Goal: Task Accomplishment & Management: Manage account settings

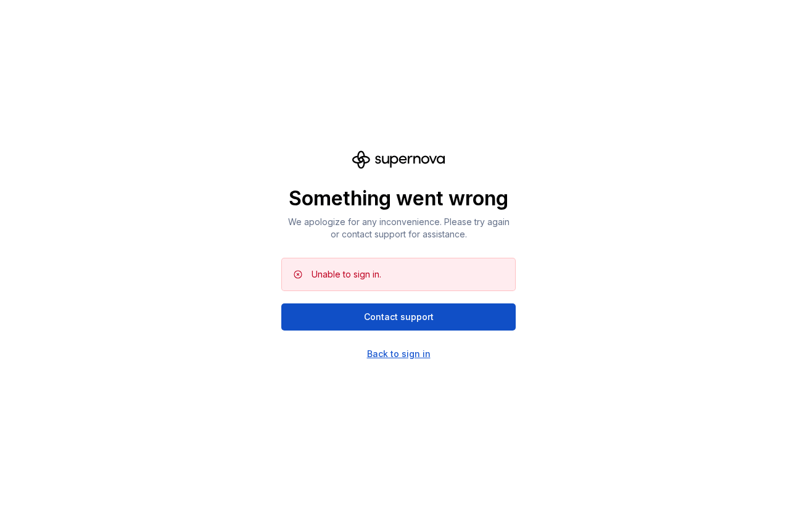
click at [399, 355] on div "Back to sign in" at bounding box center [399, 354] width 64 height 12
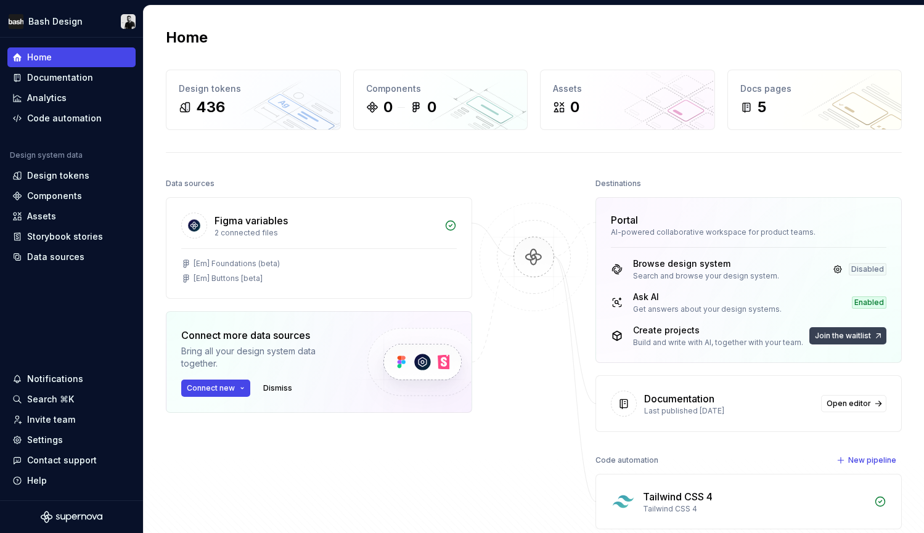
click at [796, 337] on span "Join the waitlist" at bounding box center [843, 336] width 56 height 10
click at [796, 334] on span "Join the waitlist" at bounding box center [843, 336] width 56 height 10
click at [796, 301] on link at bounding box center [840, 302] width 17 height 17
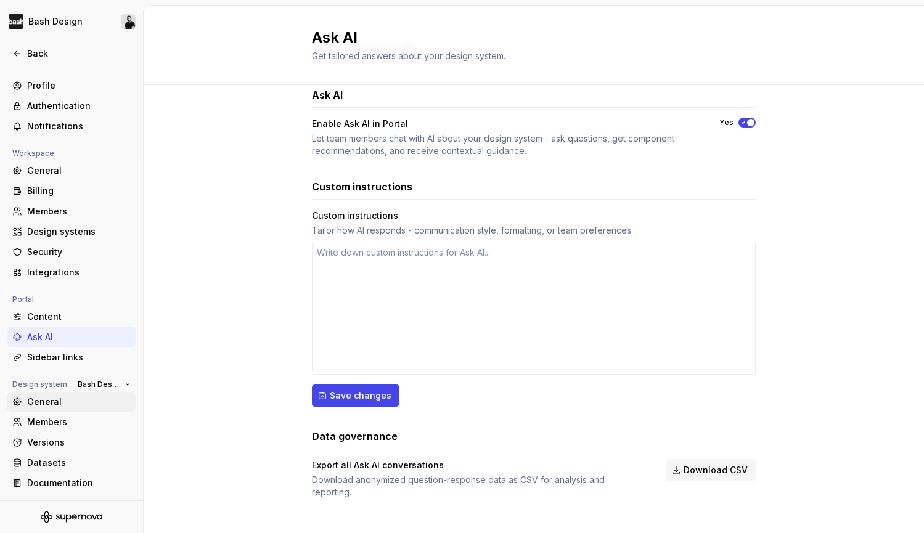
scroll to position [10, 0]
click at [45, 401] on div "General" at bounding box center [79, 402] width 104 height 12
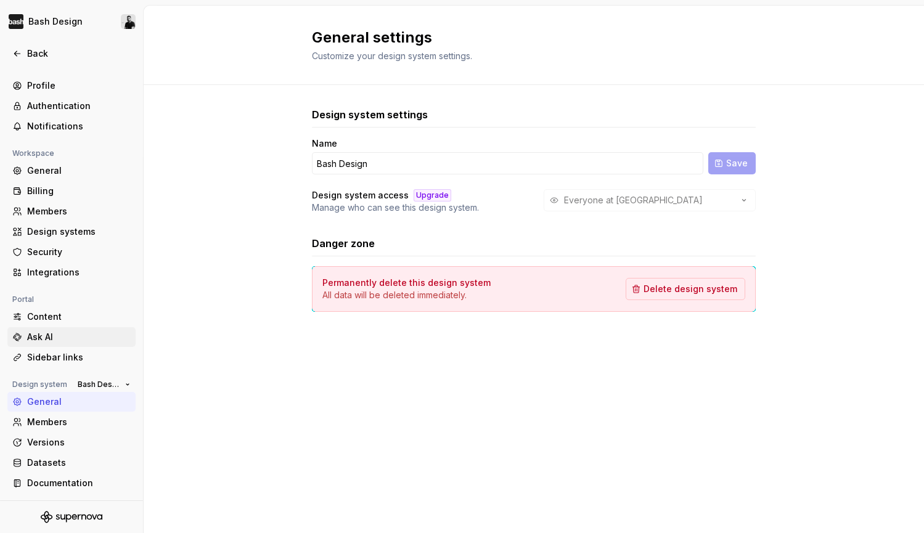
click at [42, 339] on div "Ask AI" at bounding box center [79, 337] width 104 height 12
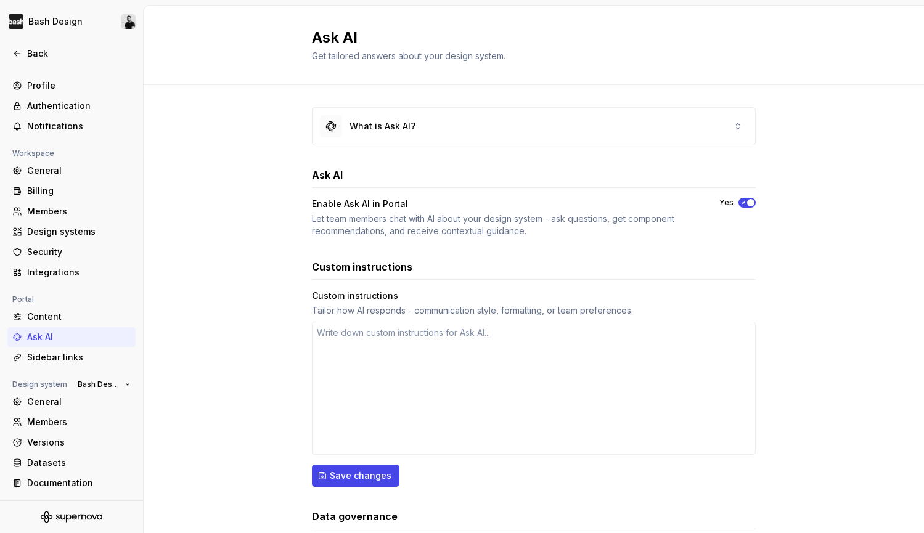
type textarea "*"
click at [558, 126] on div "What is Ask AI?" at bounding box center [534, 126] width 443 height 37
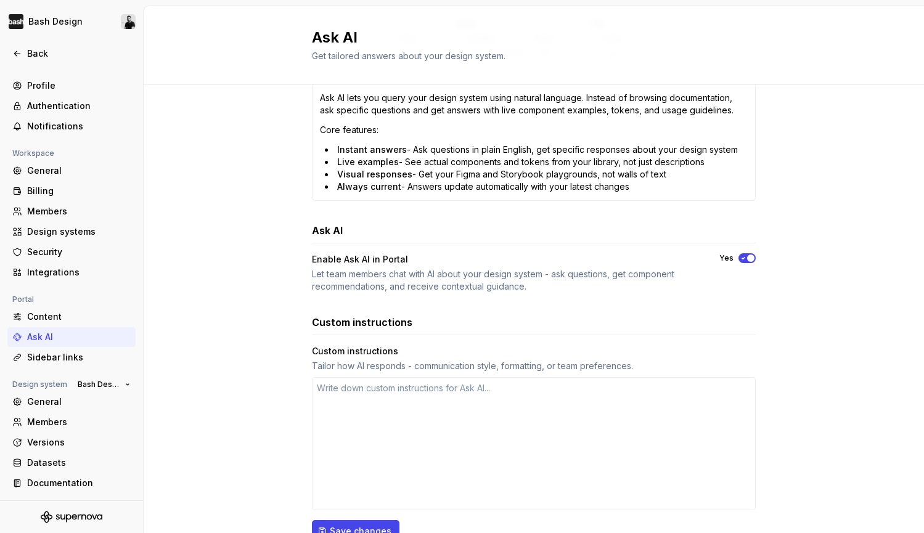
scroll to position [298, 0]
click at [45, 313] on div "Content" at bounding box center [79, 317] width 104 height 12
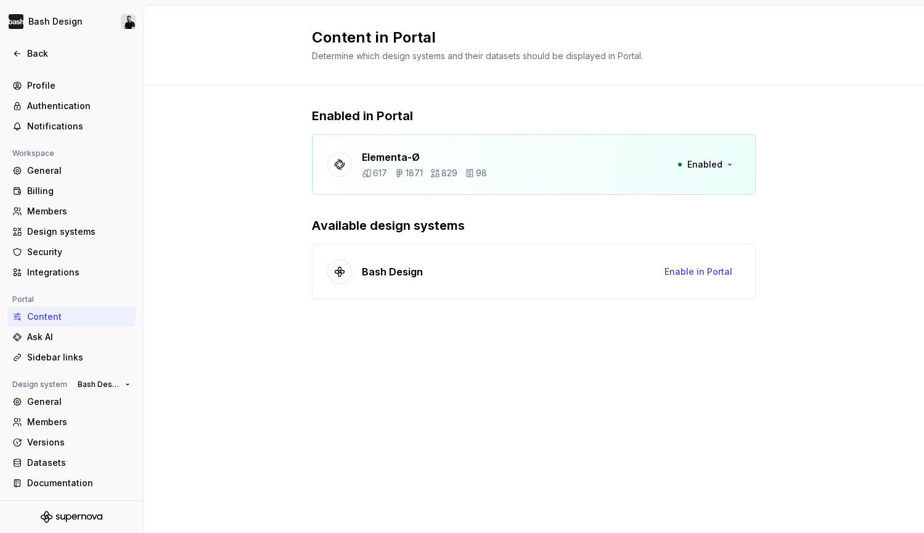
click at [384, 157] on p "Elementa-Ø" at bounding box center [424, 157] width 125 height 15
click at [720, 162] on span "Enabled" at bounding box center [704, 164] width 35 height 12
click at [556, 162] on div "Elementa-Ø 617 1871 829 98 Enabled" at bounding box center [534, 164] width 444 height 60
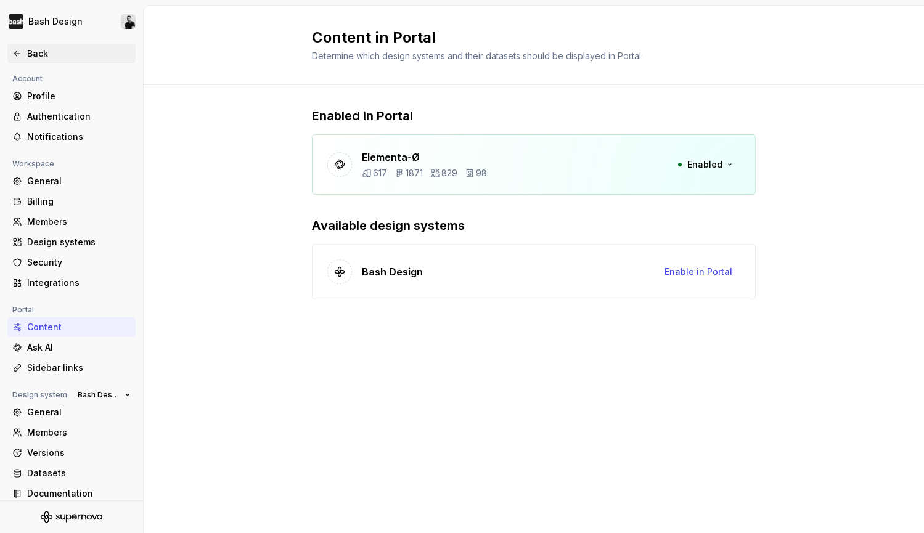
click at [22, 51] on icon at bounding box center [17, 54] width 10 height 10
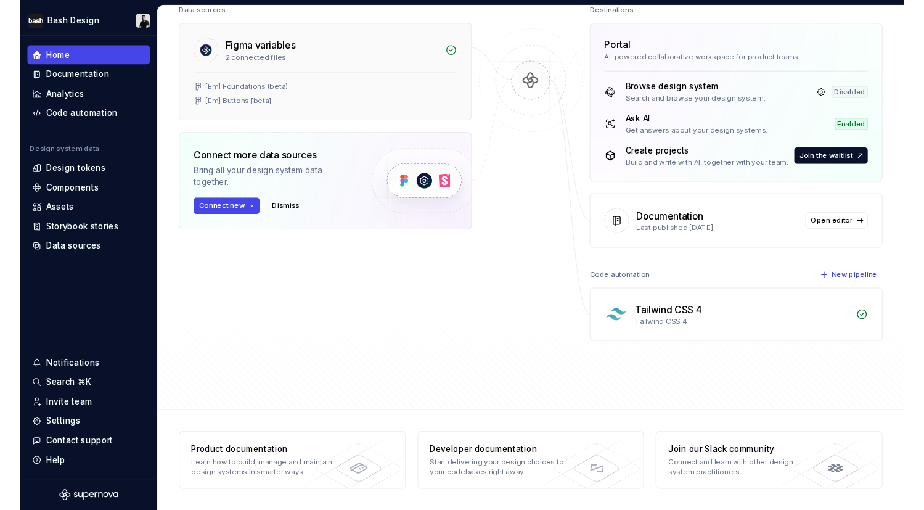
scroll to position [173, 0]
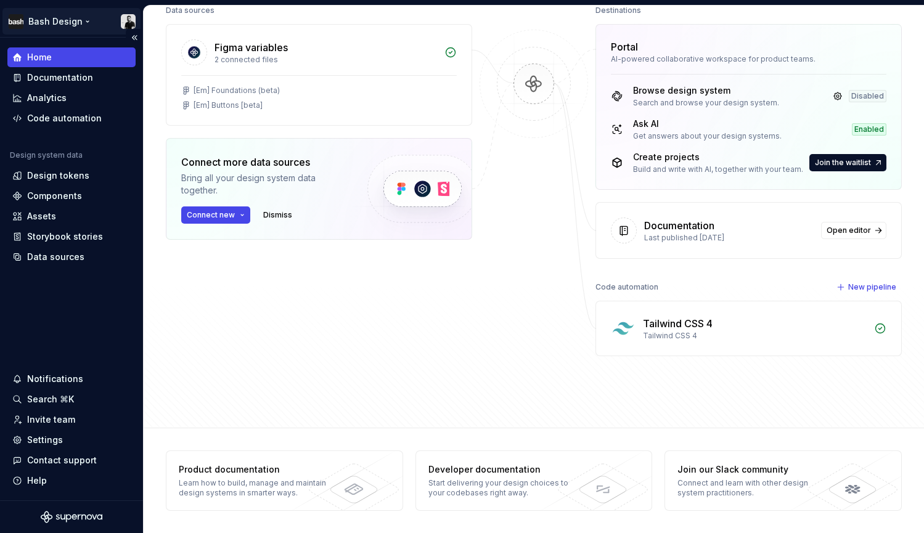
click at [76, 18] on html "Bash Design Home Documentation Analytics Code automation Design system data Des…" at bounding box center [462, 266] width 924 height 533
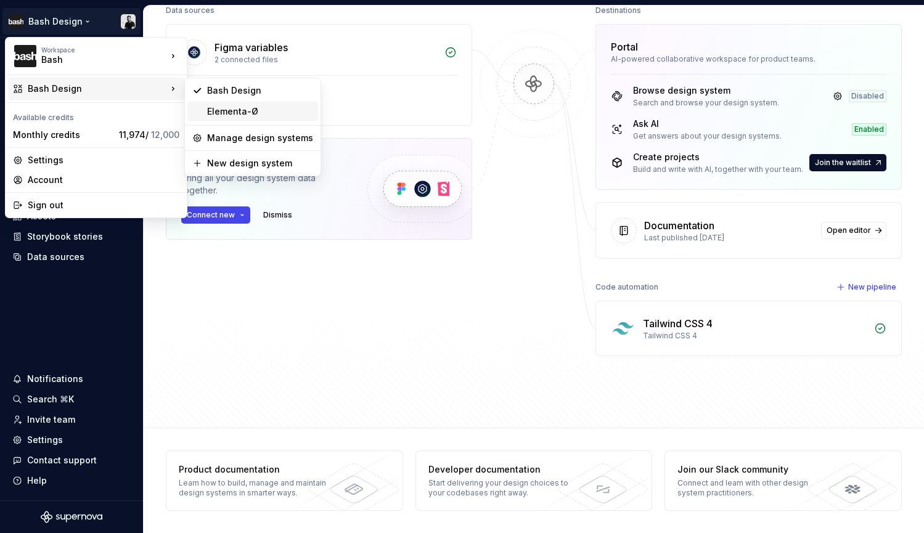
click at [232, 110] on div "Elementa-Ø" at bounding box center [260, 111] width 106 height 12
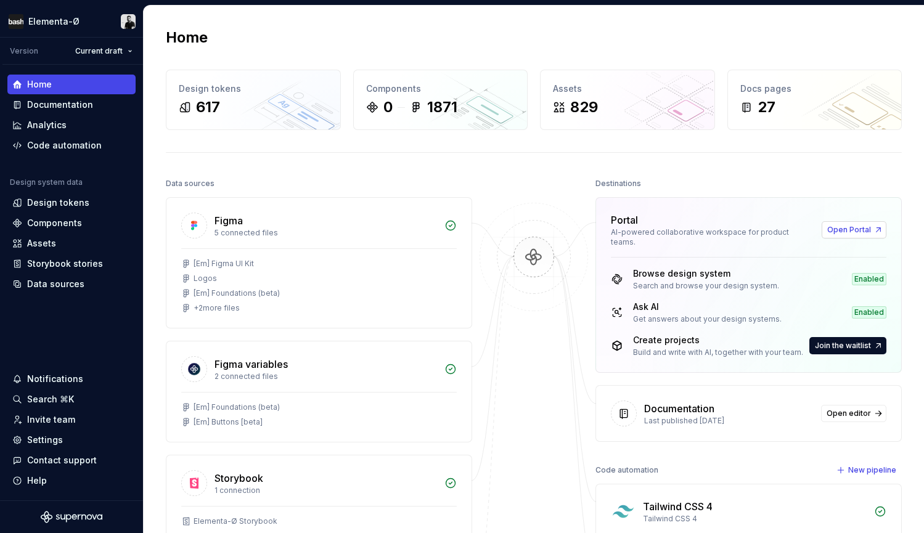
click at [796, 225] on span "Open Portal" at bounding box center [849, 230] width 44 height 10
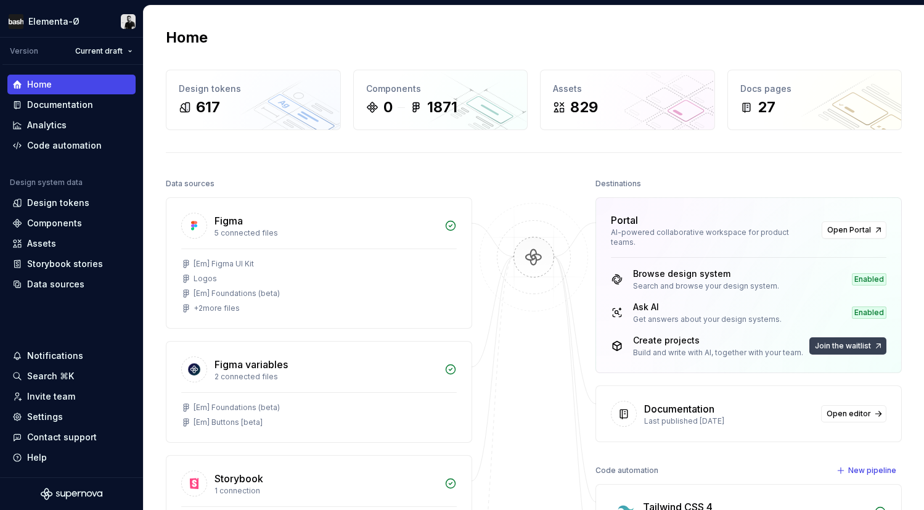
click at [796, 341] on span "Join the waitlist" at bounding box center [843, 346] width 56 height 10
click at [683, 334] on div "Create projects" at bounding box center [718, 340] width 170 height 12
click at [764, 334] on div "Create projects" at bounding box center [718, 340] width 170 height 12
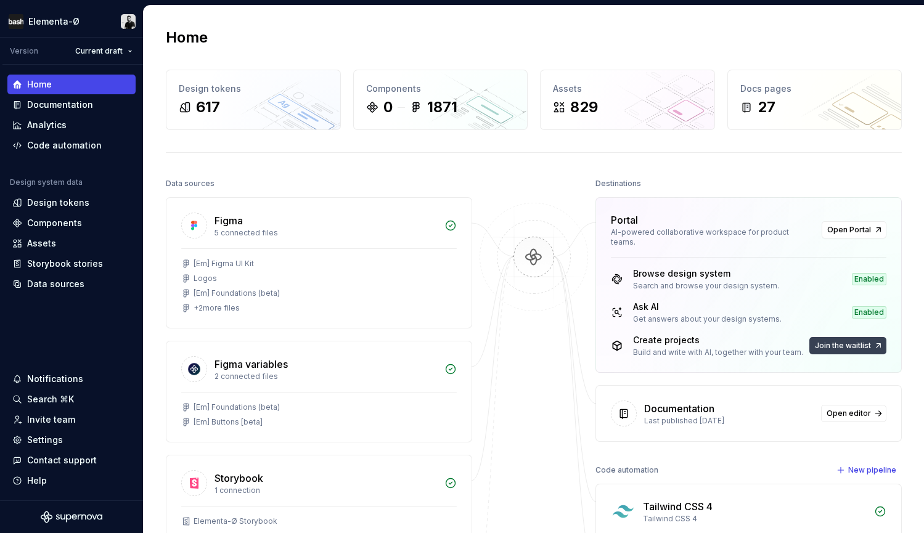
click at [851, 341] on span "Join the waitlist" at bounding box center [843, 346] width 56 height 10
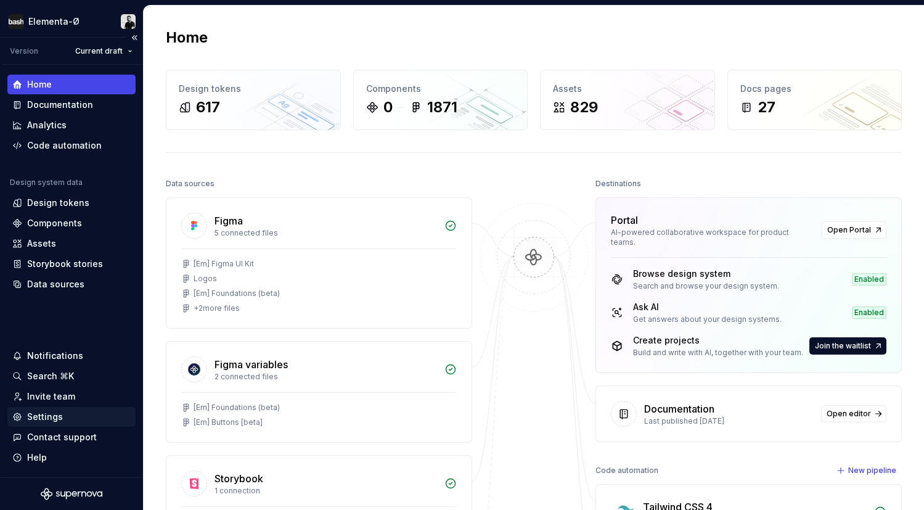
click at [43, 414] on div "Settings" at bounding box center [45, 417] width 36 height 12
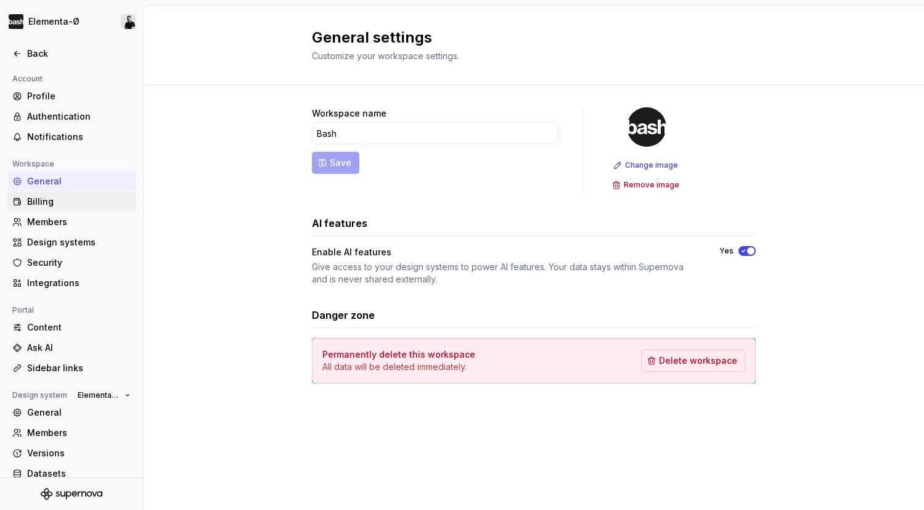
click at [39, 202] on div "Billing" at bounding box center [79, 201] width 104 height 12
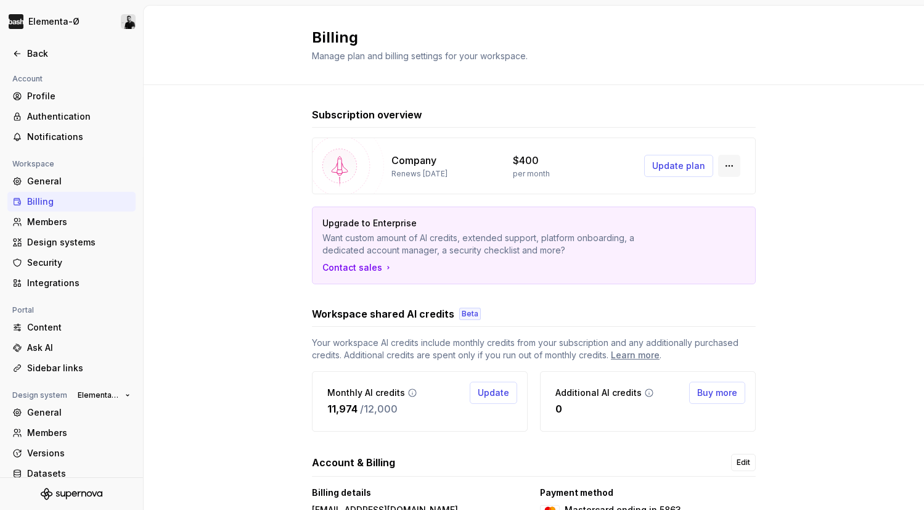
click at [725, 166] on button "button" at bounding box center [729, 166] width 22 height 22
click at [695, 170] on span "Update plan" at bounding box center [678, 166] width 53 height 12
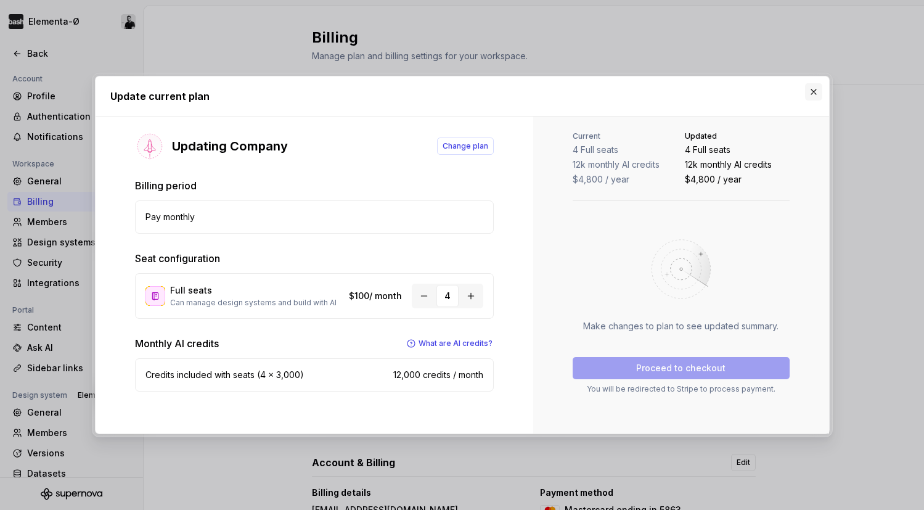
click at [812, 90] on button "button" at bounding box center [813, 91] width 17 height 17
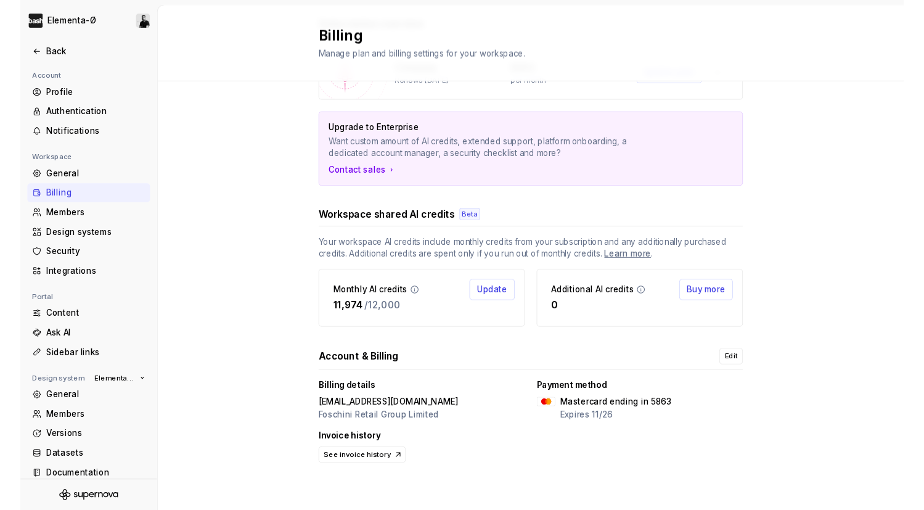
scroll to position [90, 0]
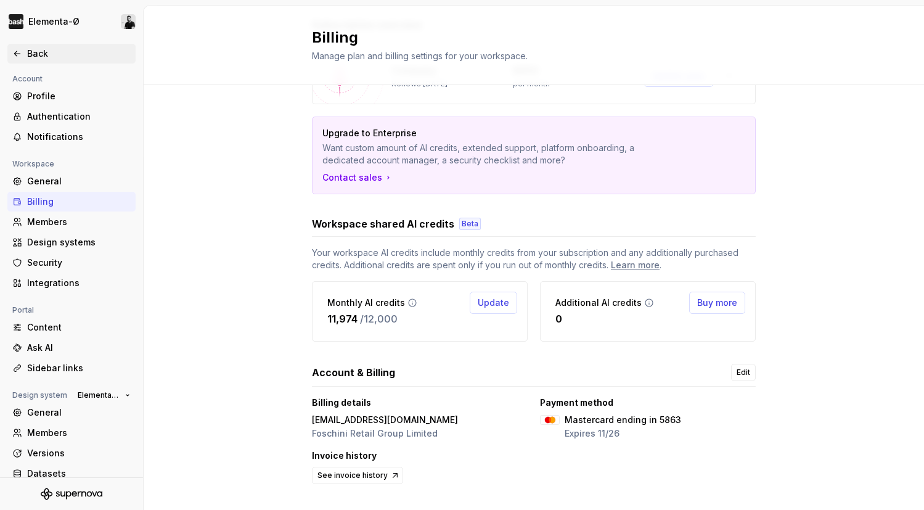
click at [30, 51] on div "Back" at bounding box center [79, 53] width 104 height 12
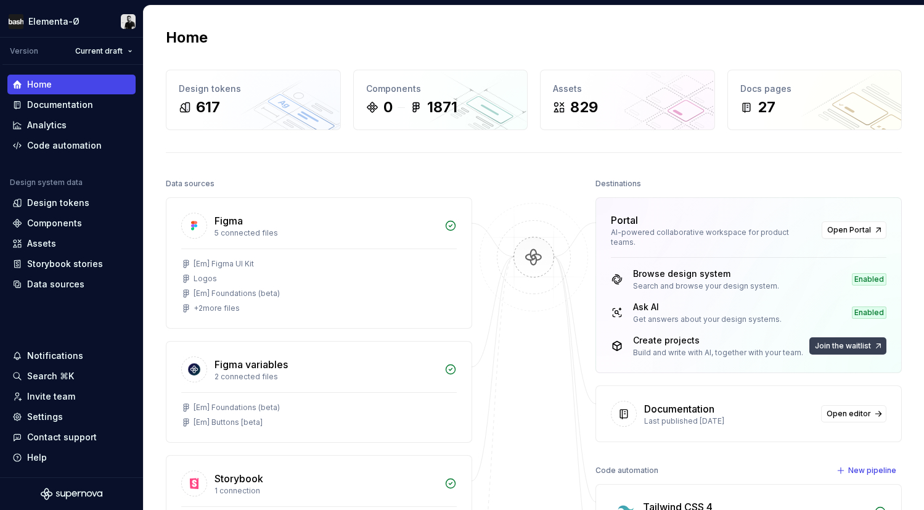
click at [838, 341] on span "Join the waitlist" at bounding box center [843, 346] width 56 height 10
drag, startPoint x: 634, startPoint y: 329, endPoint x: 697, endPoint y: 329, distance: 63.5
click at [697, 334] on div "Create projects" at bounding box center [718, 340] width 170 height 12
copy div "Create projects"
click at [842, 341] on span "Join the waitlist" at bounding box center [843, 346] width 56 height 10
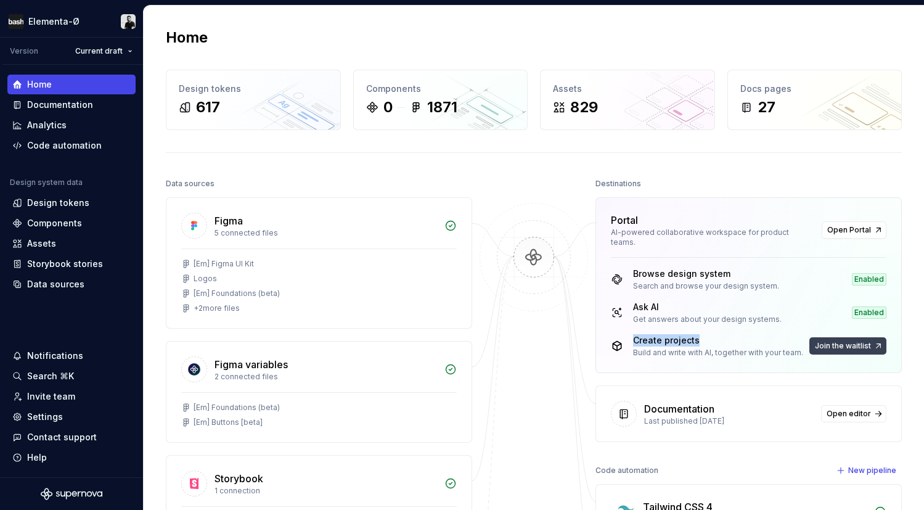
click at [846, 341] on span "Join the waitlist" at bounding box center [843, 346] width 56 height 10
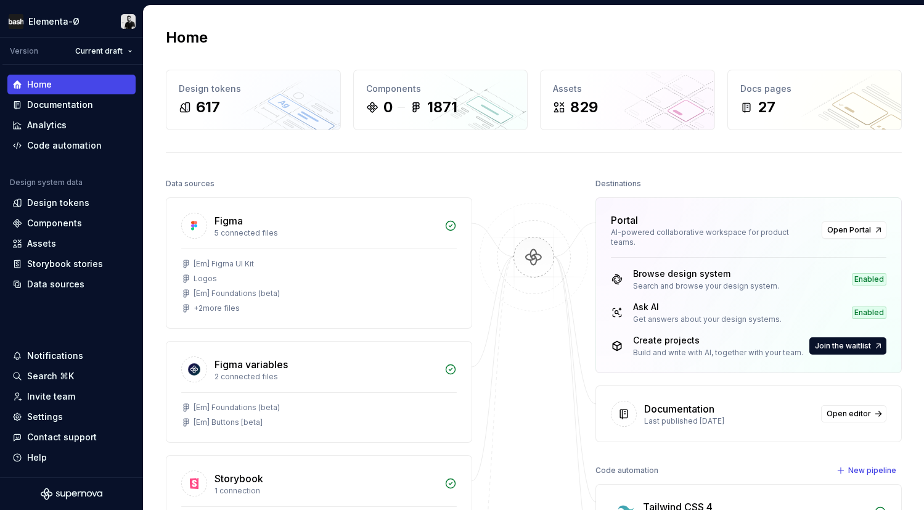
click at [846, 341] on span "Join the waitlist" at bounding box center [843, 346] width 56 height 10
click at [634, 160] on div "Home Design tokens 617 Components 0 1871 Assets 829 Docs pages 27 Data sources …" at bounding box center [534, 376] width 781 height 740
click at [830, 341] on span "Join the waitlist" at bounding box center [843, 346] width 56 height 10
click at [851, 225] on span "Open Portal" at bounding box center [849, 230] width 44 height 10
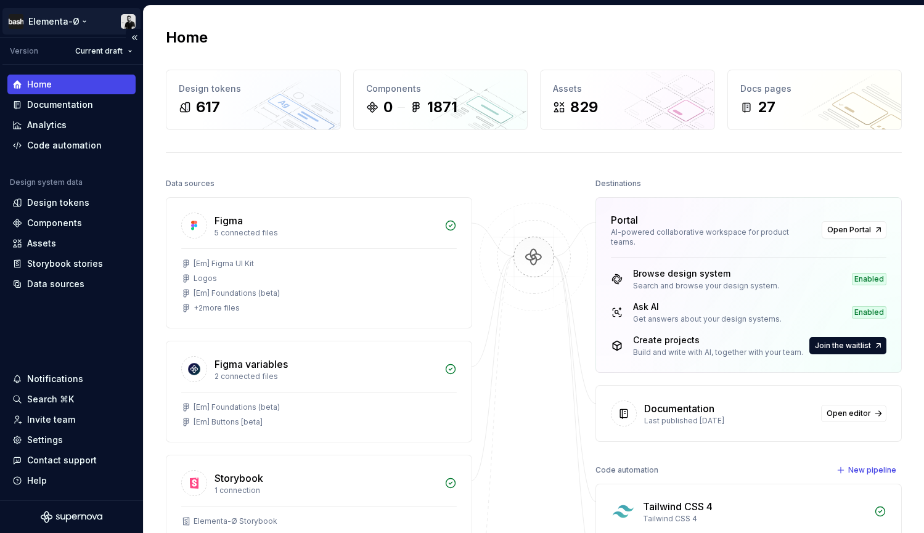
click at [128, 22] on html "Elementa-Ø Version Current draft Home Documentation Analytics Code automation D…" at bounding box center [462, 266] width 924 height 533
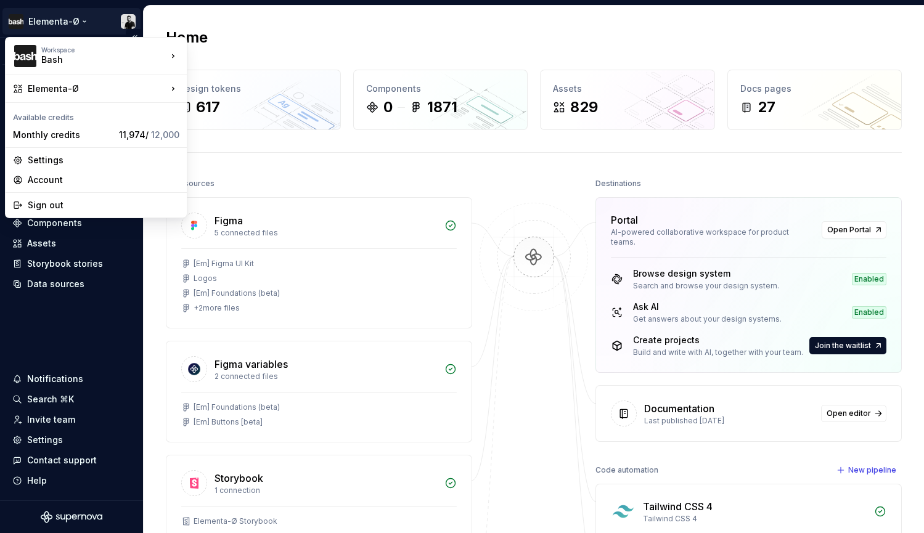
click at [72, 335] on html "Elementa-Ø Version Current draft Home Documentation Analytics Code automation D…" at bounding box center [462, 266] width 924 height 533
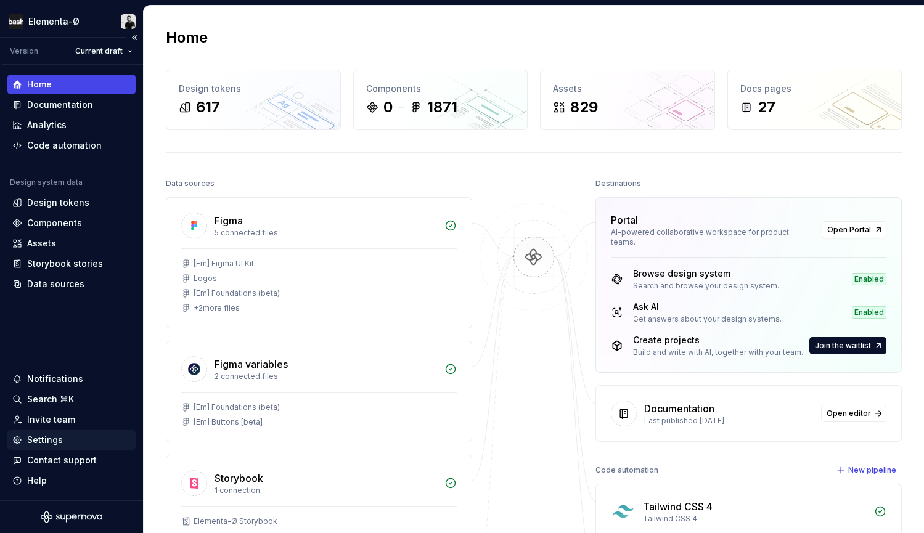
click at [52, 437] on div "Settings" at bounding box center [45, 440] width 36 height 12
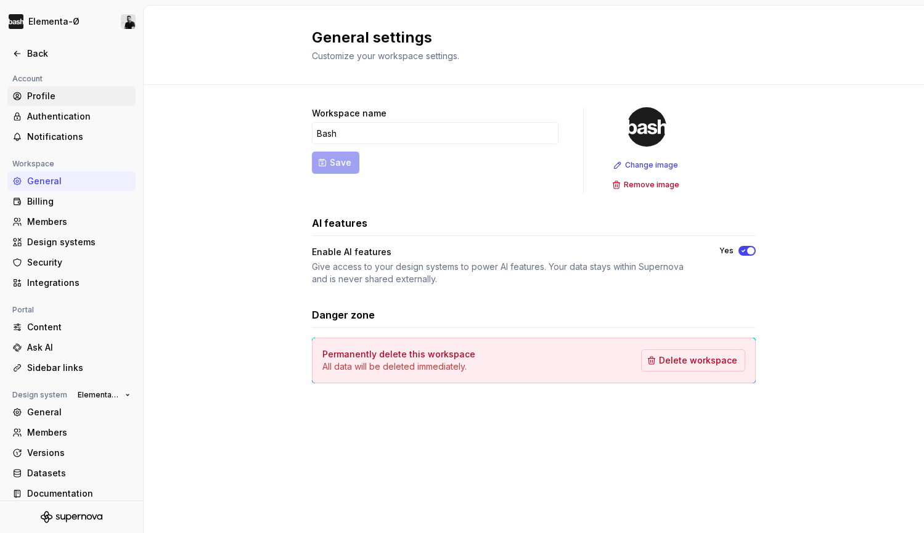
click at [45, 96] on div "Profile" at bounding box center [79, 96] width 104 height 12
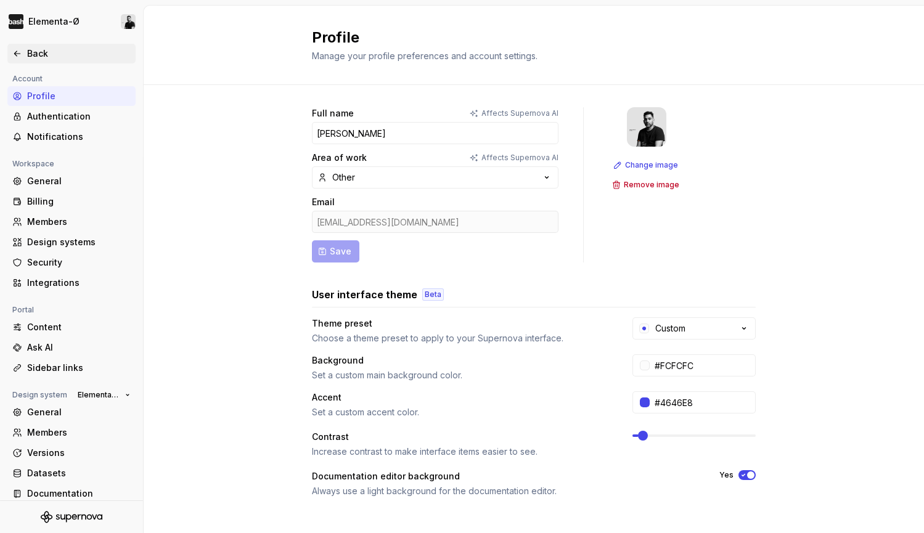
click at [14, 47] on div "Back" at bounding box center [71, 53] width 118 height 12
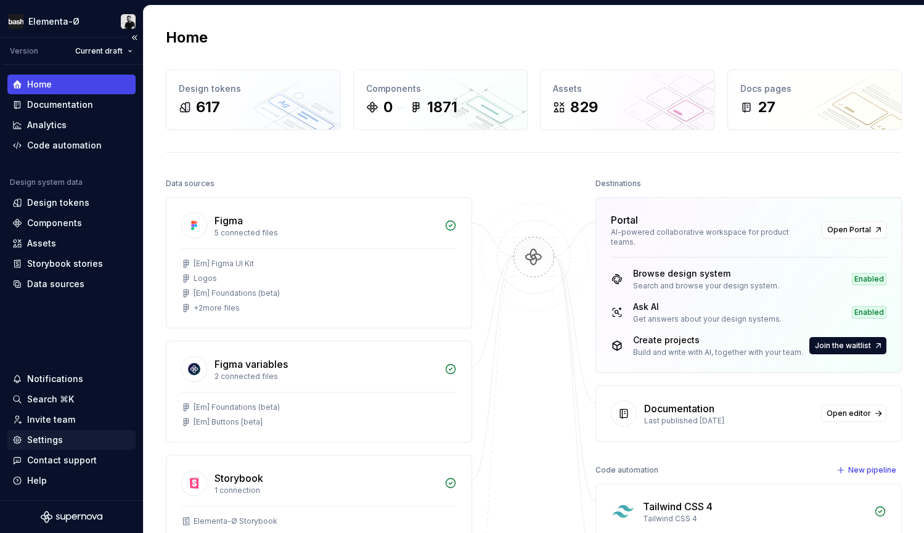
click at [41, 437] on div "Settings" at bounding box center [45, 440] width 36 height 12
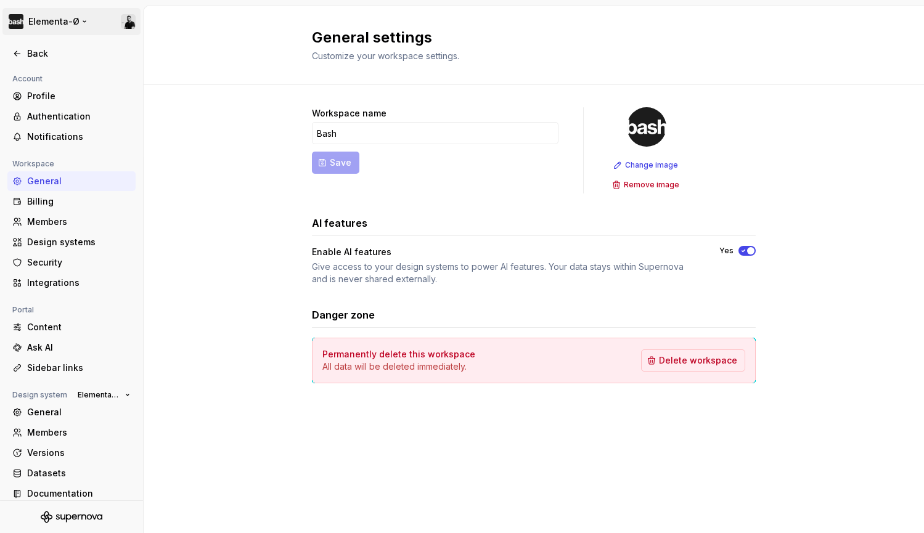
click at [68, 20] on html "Elementa-Ø Back Account Profile Authentication Notifications Workspace General …" at bounding box center [462, 266] width 924 height 533
click at [204, 23] on html "Elementa-Ø Back Account Profile Authentication Notifications Workspace General …" at bounding box center [462, 266] width 924 height 533
click at [14, 54] on icon at bounding box center [17, 54] width 10 height 10
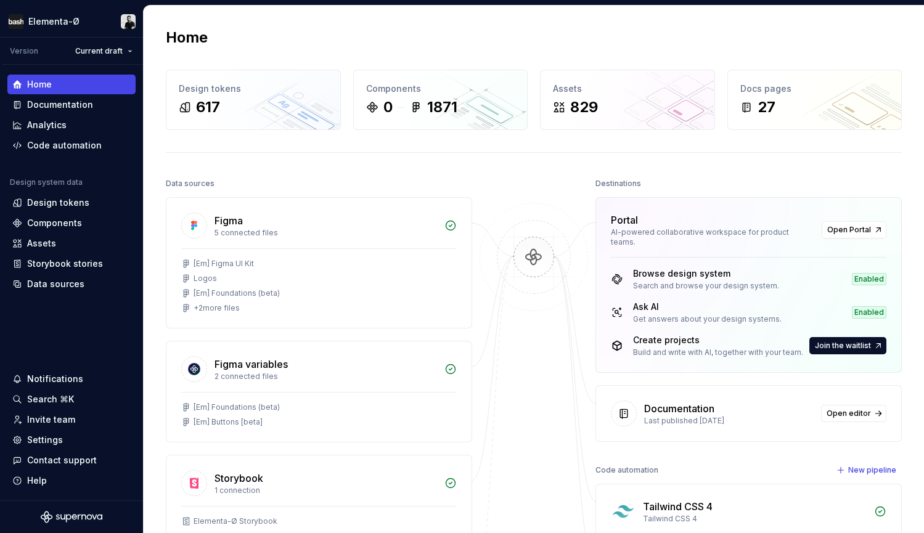
click at [637, 33] on div "Home" at bounding box center [534, 38] width 736 height 20
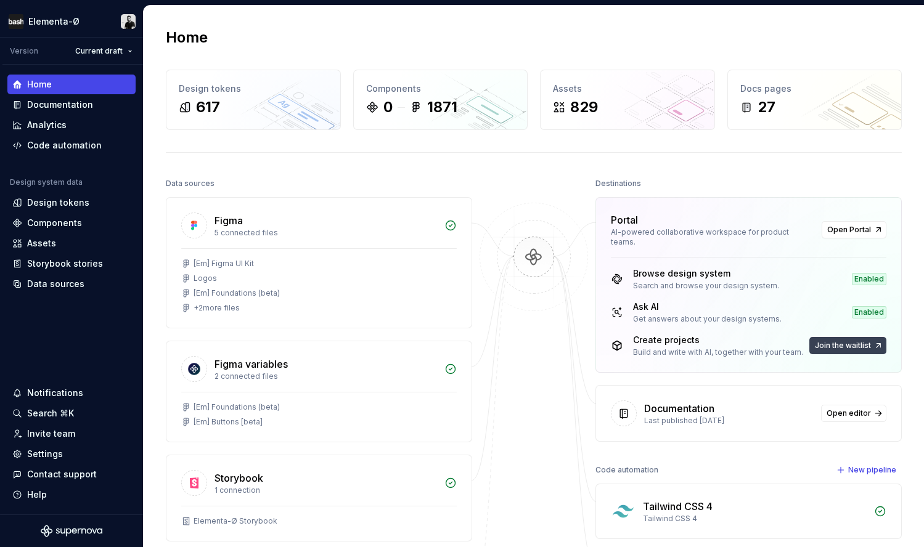
click at [848, 341] on span "Join the waitlist" at bounding box center [843, 346] width 56 height 10
click at [843, 341] on span "Join the waitlist" at bounding box center [843, 346] width 56 height 10
